Goal: Task Accomplishment & Management: Use online tool/utility

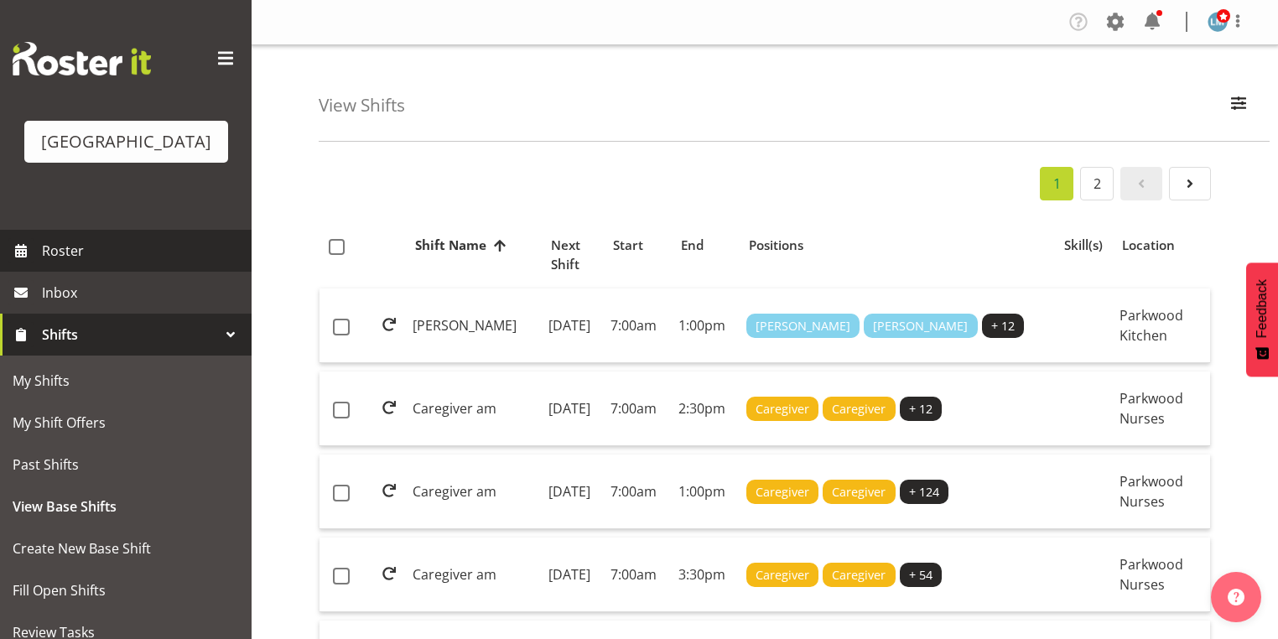
click at [96, 263] on span "Roster" at bounding box center [142, 250] width 201 height 25
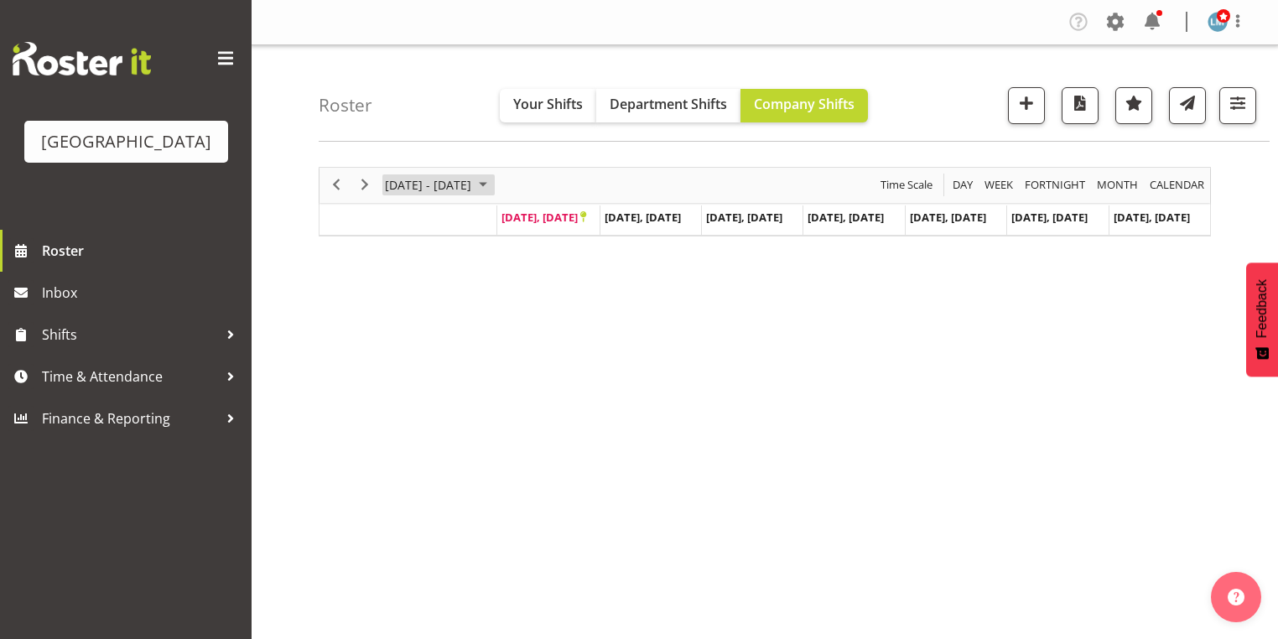
click at [493, 181] on span "September 2025" at bounding box center [483, 184] width 20 height 21
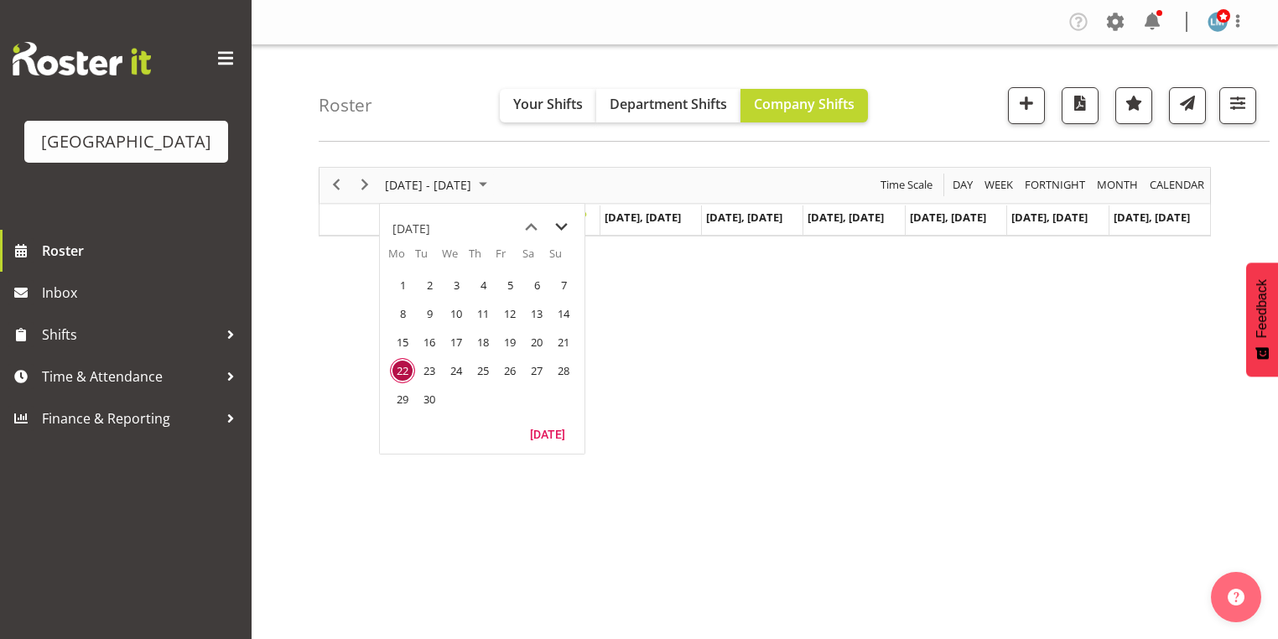
click at [566, 224] on span "next month" at bounding box center [561, 227] width 29 height 30
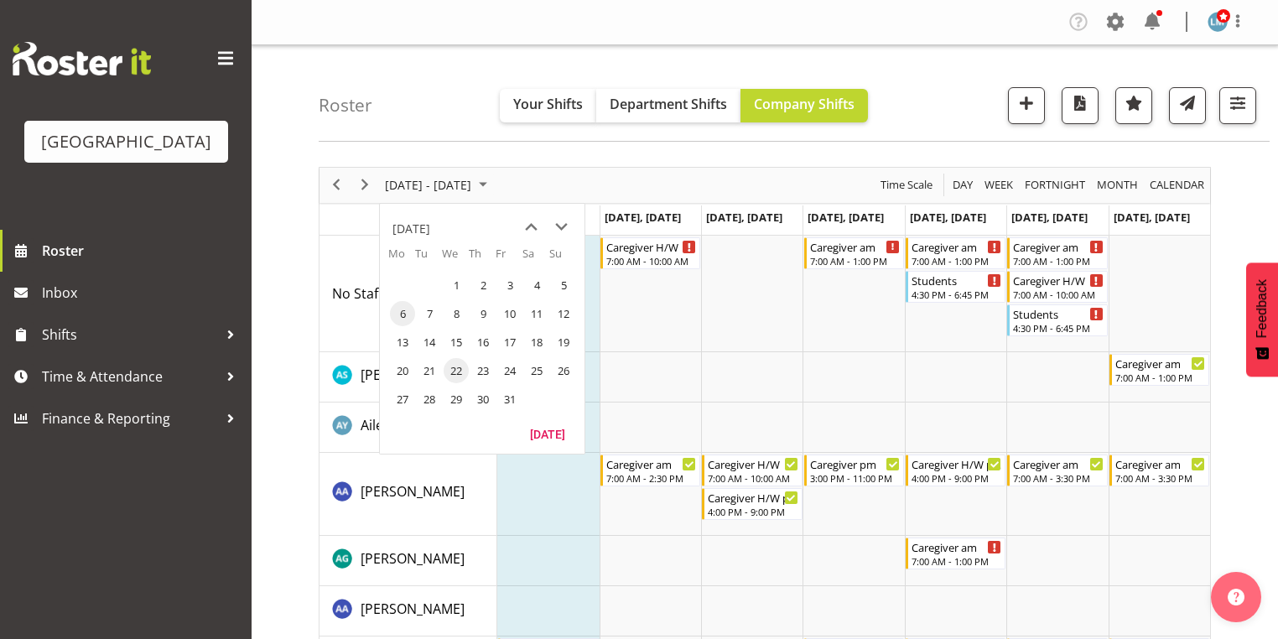
click at [402, 311] on span "6" at bounding box center [402, 313] width 25 height 25
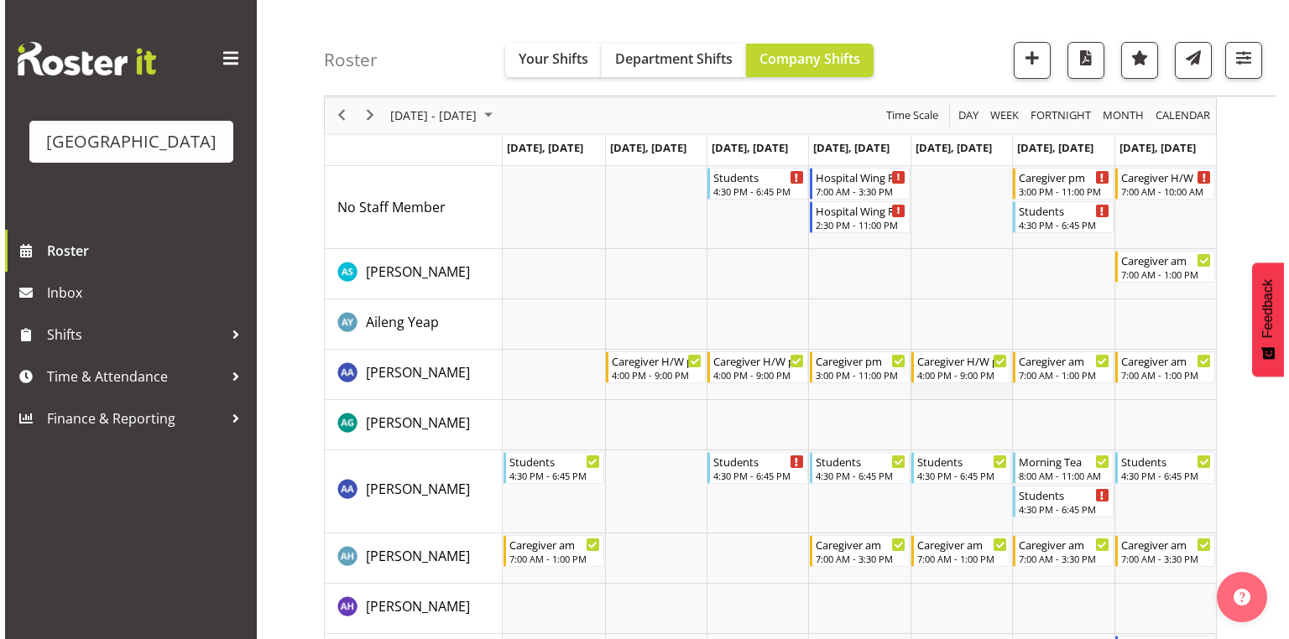
scroll to position [134, 0]
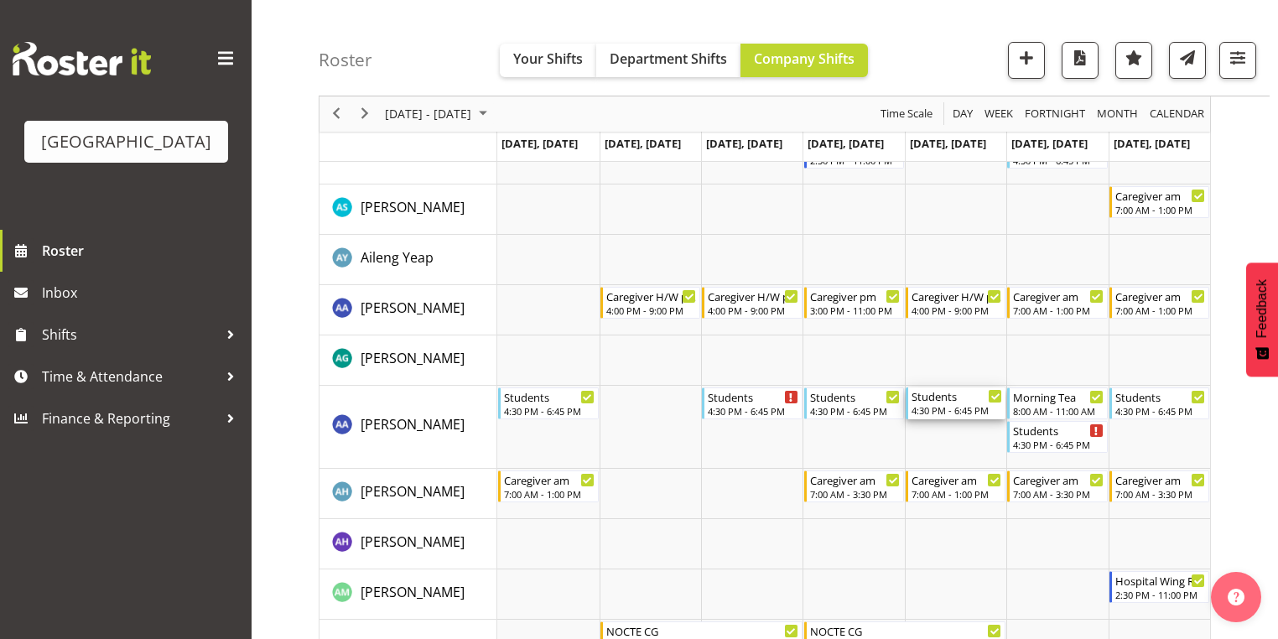
click at [945, 403] on div "Students" at bounding box center [957, 396] width 91 height 17
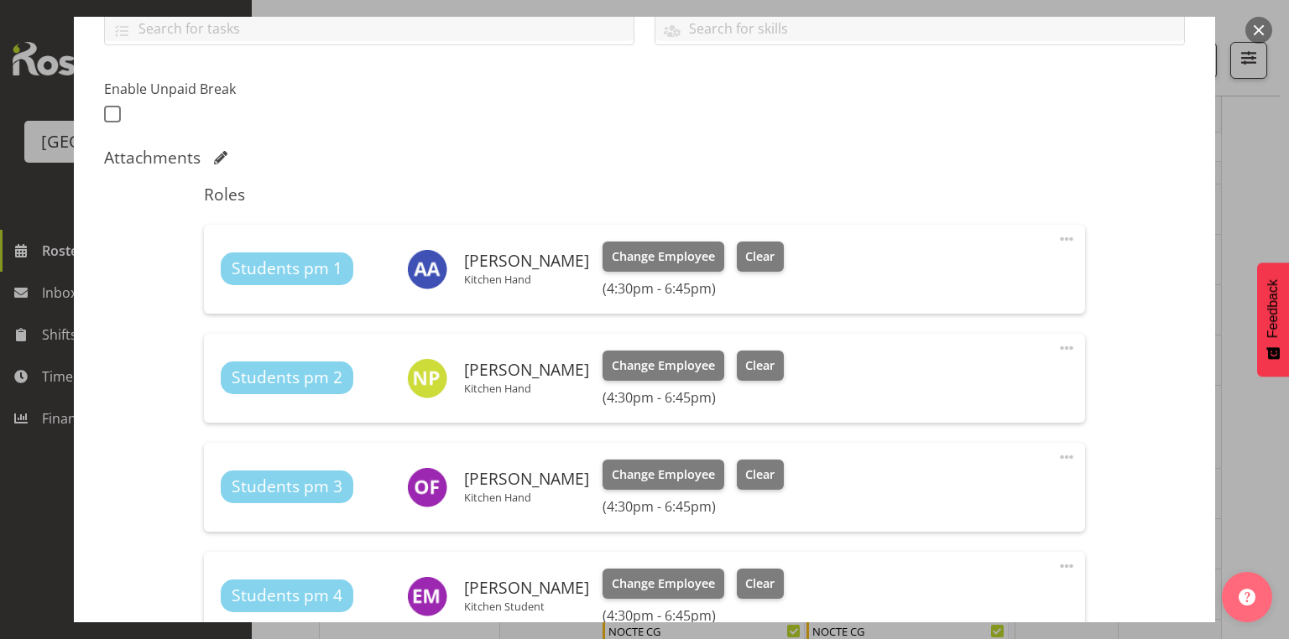
scroll to position [537, 0]
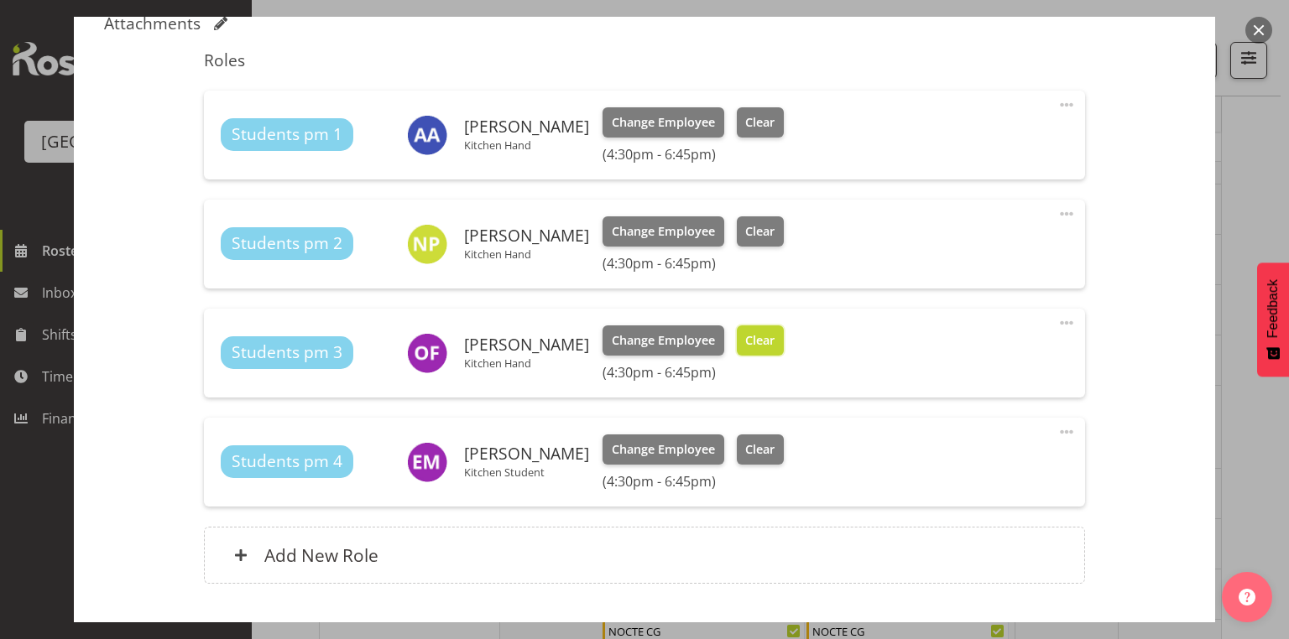
click at [748, 336] on span "Clear" at bounding box center [759, 340] width 29 height 18
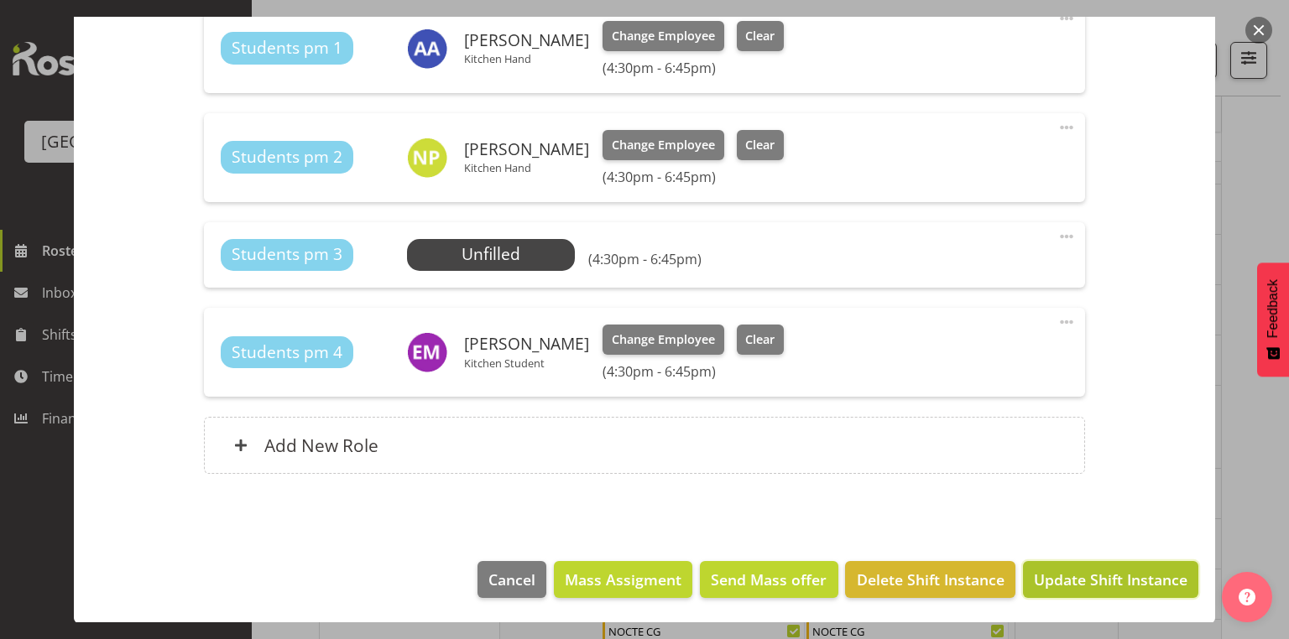
click at [1079, 570] on span "Update Shift Instance" at bounding box center [1110, 580] width 154 height 22
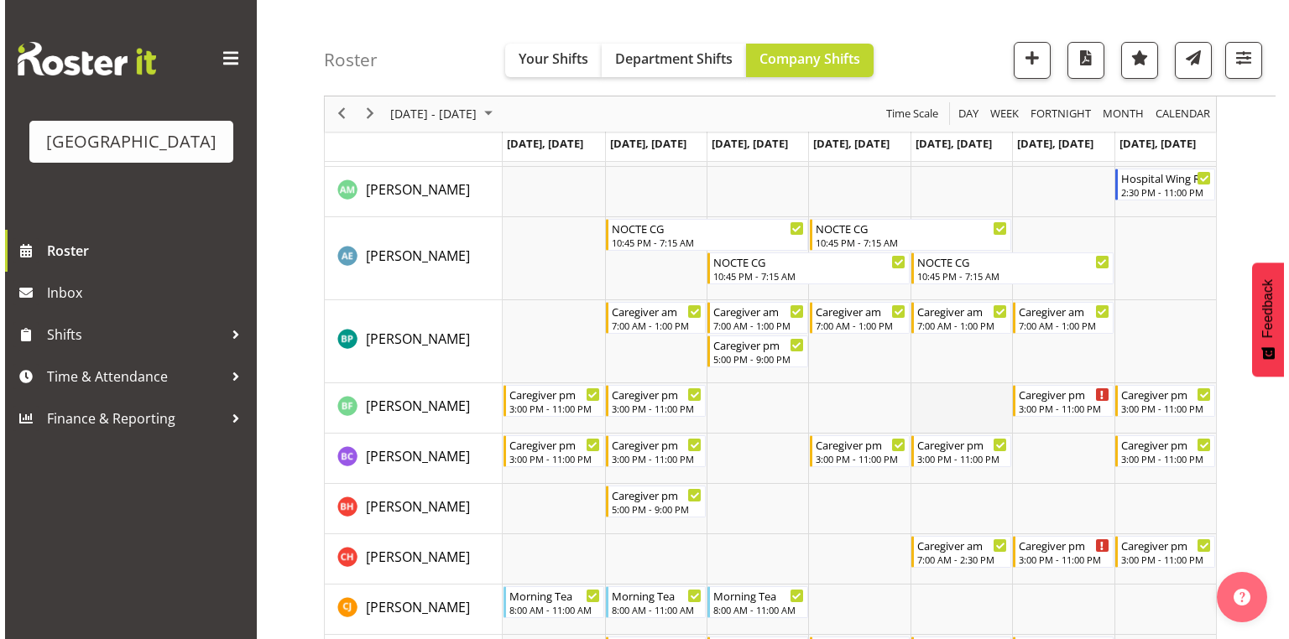
scroll to position [268, 0]
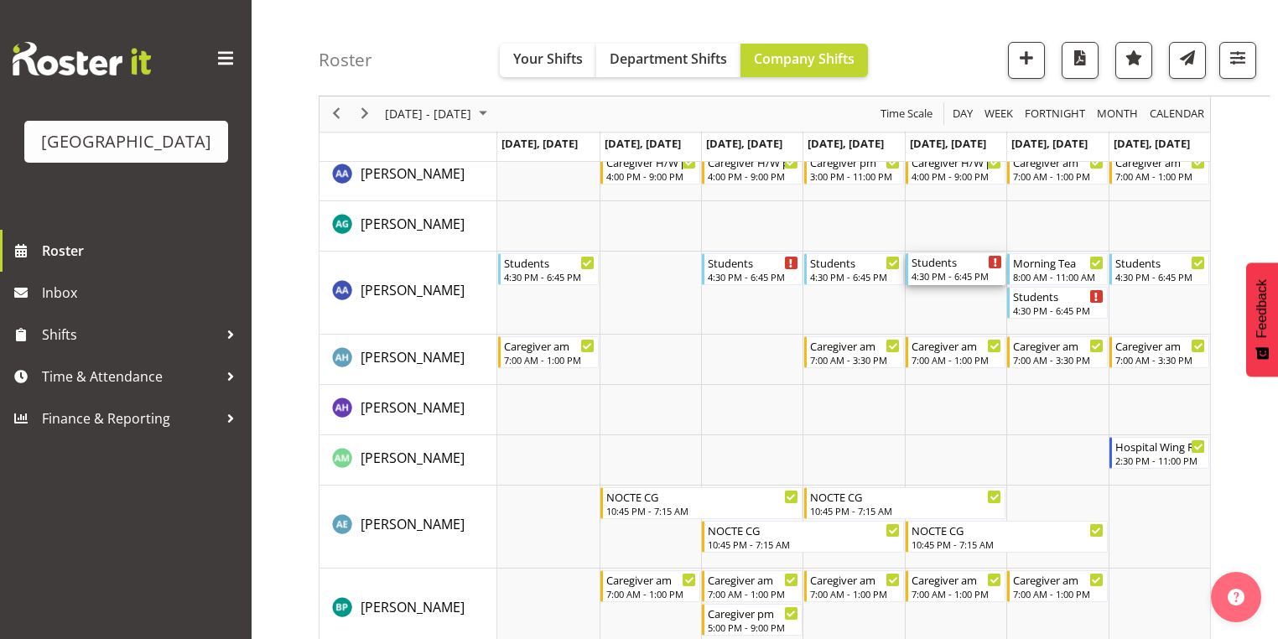
click at [936, 261] on div "Students" at bounding box center [957, 261] width 91 height 17
